Goal: Navigation & Orientation: Find specific page/section

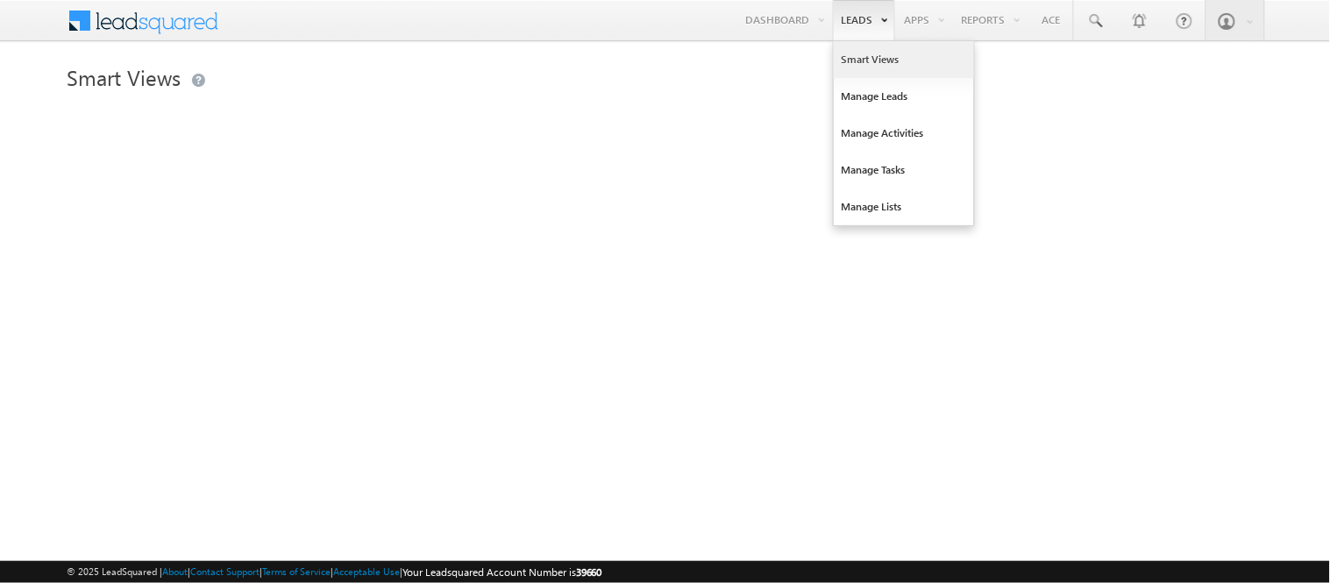
click at [862, 67] on link "Smart Views" at bounding box center [904, 59] width 140 height 37
click at [873, 59] on link "Smart Views" at bounding box center [904, 59] width 140 height 37
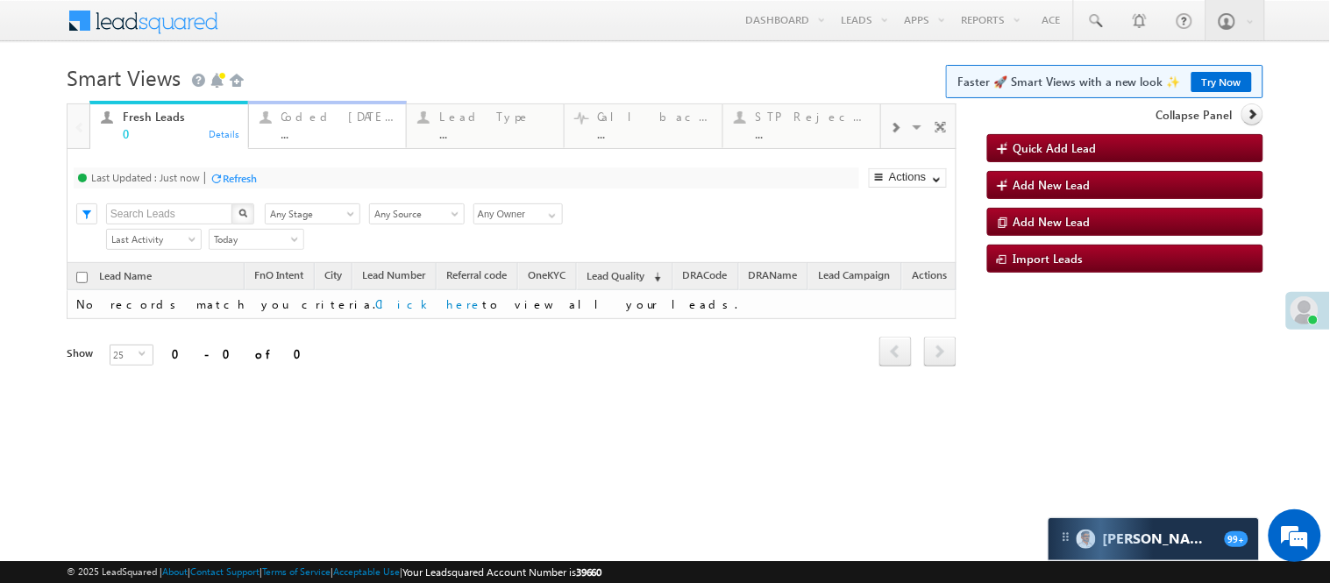
click at [295, 136] on div "..." at bounding box center [338, 133] width 114 height 13
